Goal: Task Accomplishment & Management: Use online tool/utility

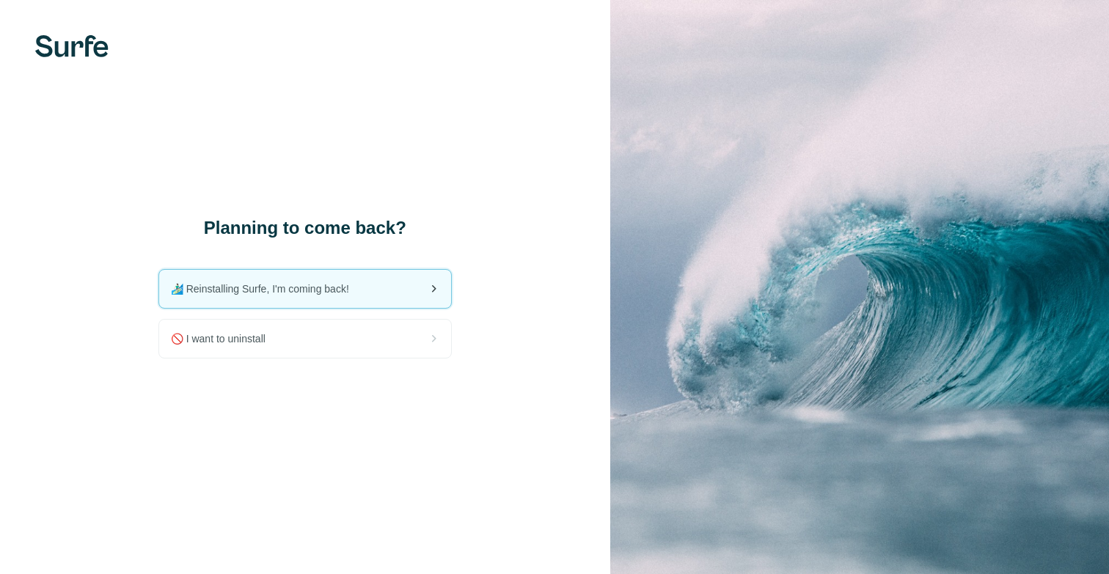
click at [381, 298] on div "🏄🏻‍♂️ Reinstalling Surfe, I'm coming back!" at bounding box center [305, 289] width 292 height 38
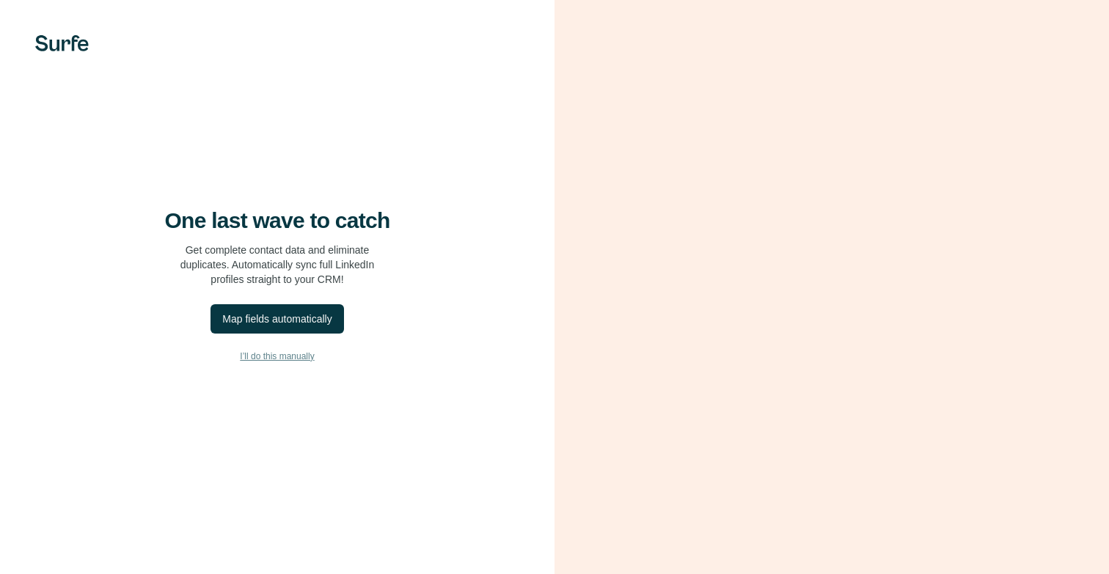
click at [298, 363] on span "I’ll do this manually" at bounding box center [277, 356] width 74 height 13
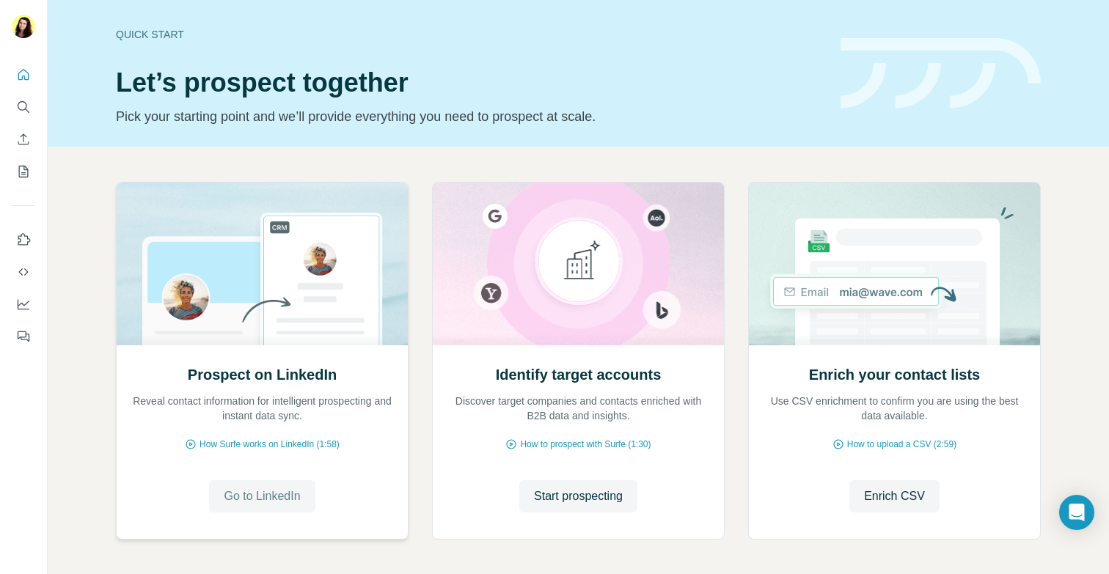
click at [290, 494] on span "Go to LinkedIn" at bounding box center [262, 497] width 76 height 18
